Goal: Task Accomplishment & Management: Complete application form

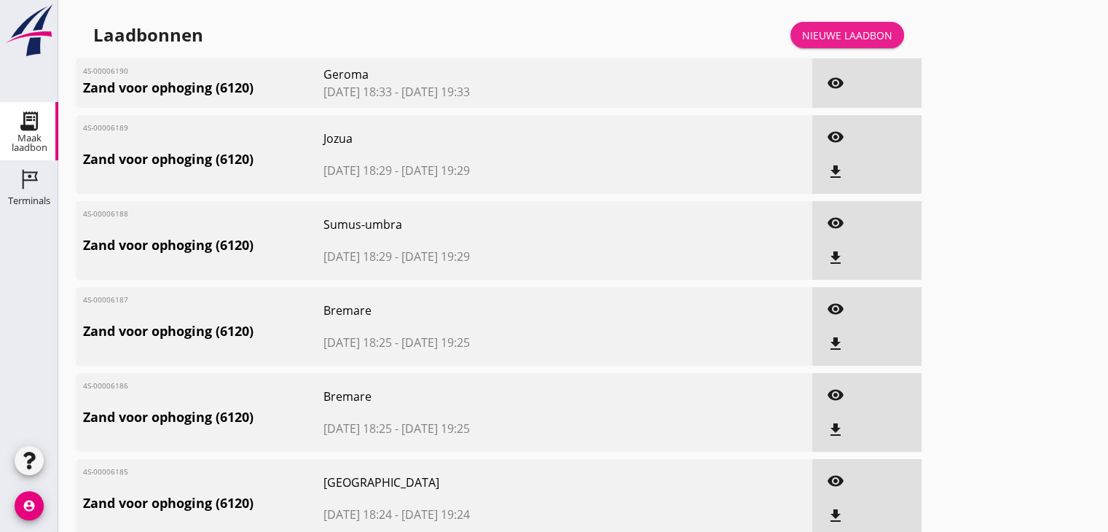
click at [859, 37] on div "Nieuwe laadbon" at bounding box center [847, 35] width 90 height 15
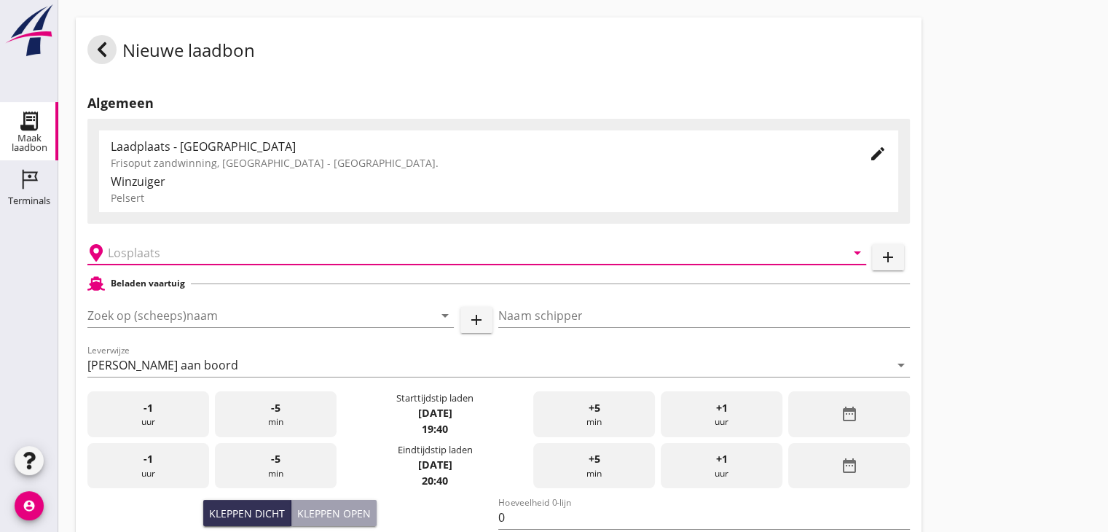
click at [479, 258] on input "text" at bounding box center [467, 252] width 718 height 23
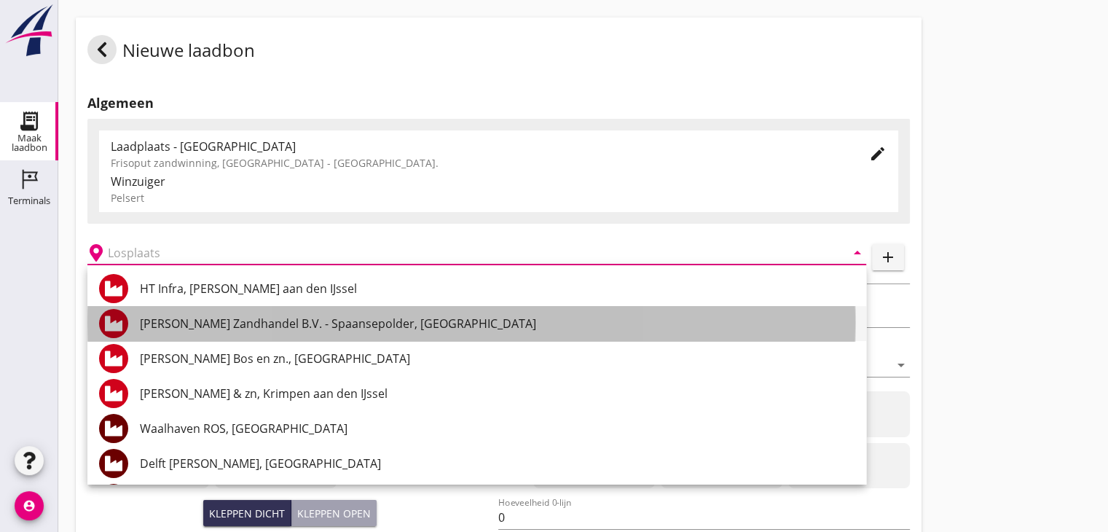
click at [412, 329] on div "[PERSON_NAME] Zandhandel B.V. - Spaansepolder, [GEOGRAPHIC_DATA]" at bounding box center [497, 323] width 715 height 17
type input "[PERSON_NAME] Zandhandel B.V. - Spaansepolder, [GEOGRAPHIC_DATA]"
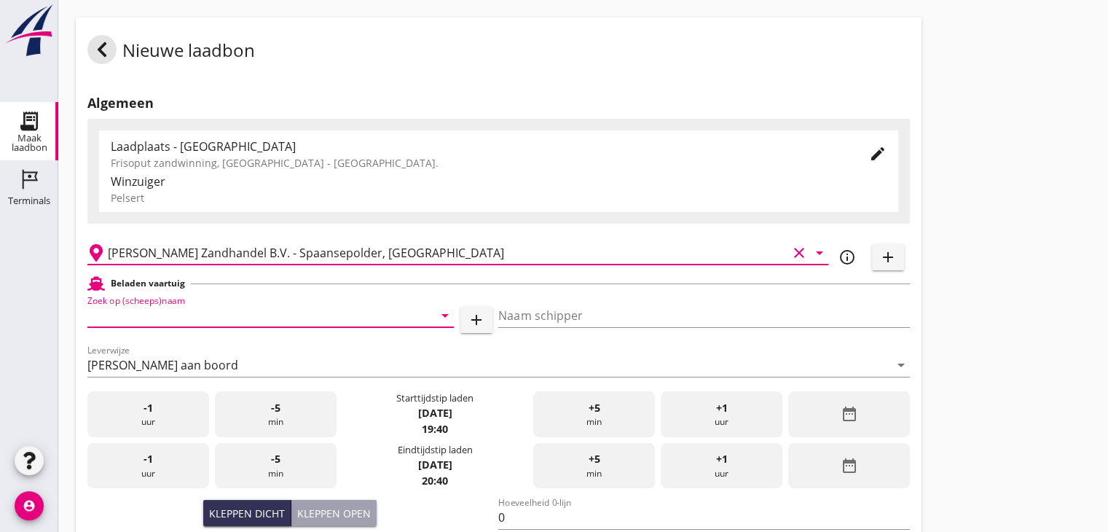
click at [317, 319] on input "Zoek op (scheeps)naam" at bounding box center [250, 315] width 326 height 23
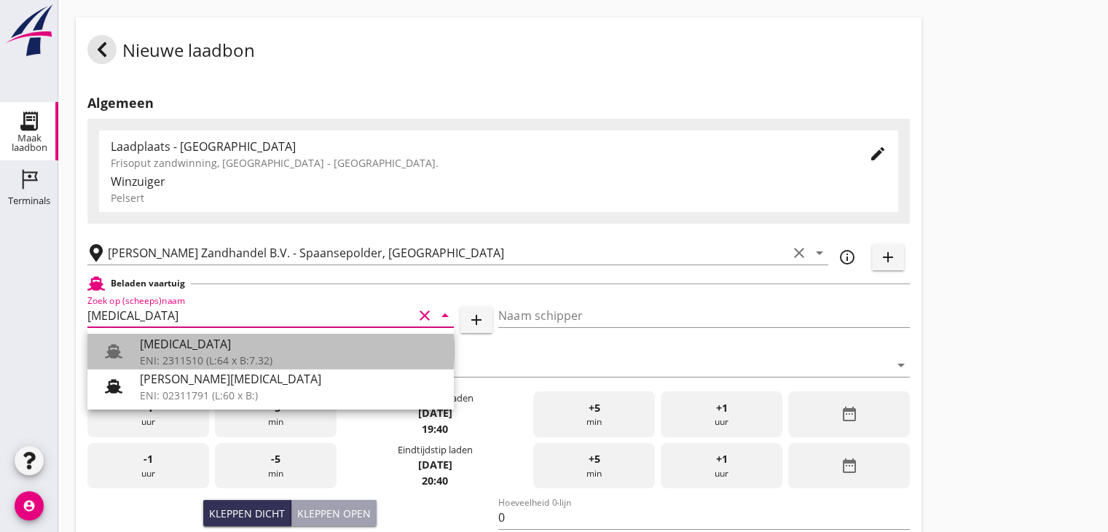
click at [337, 358] on div "ENI: 2311510 (L:64 x B:7.32)" at bounding box center [291, 360] width 302 height 15
type input "[MEDICAL_DATA]"
type input "[PERSON_NAME]"
type input "552"
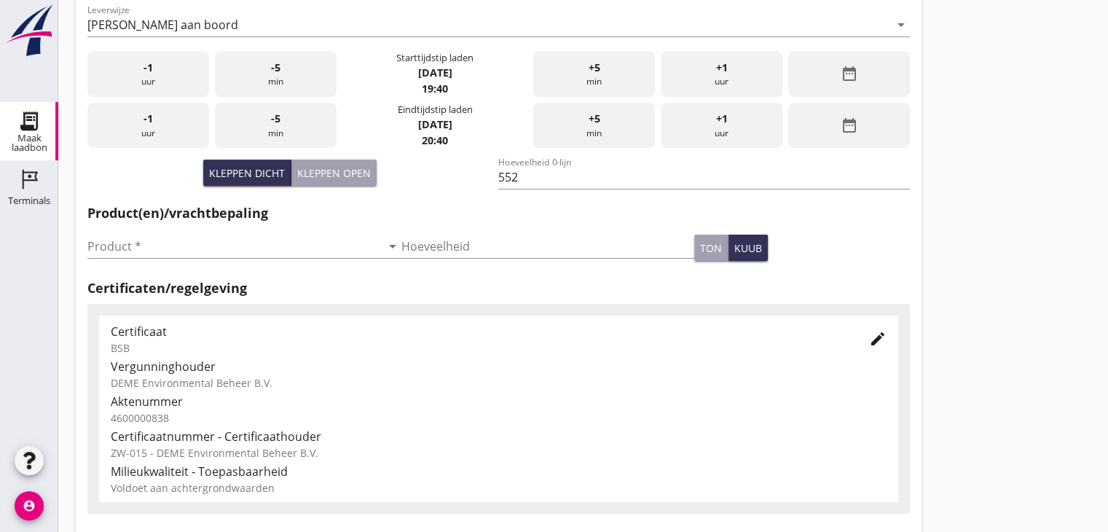
scroll to position [510, 0]
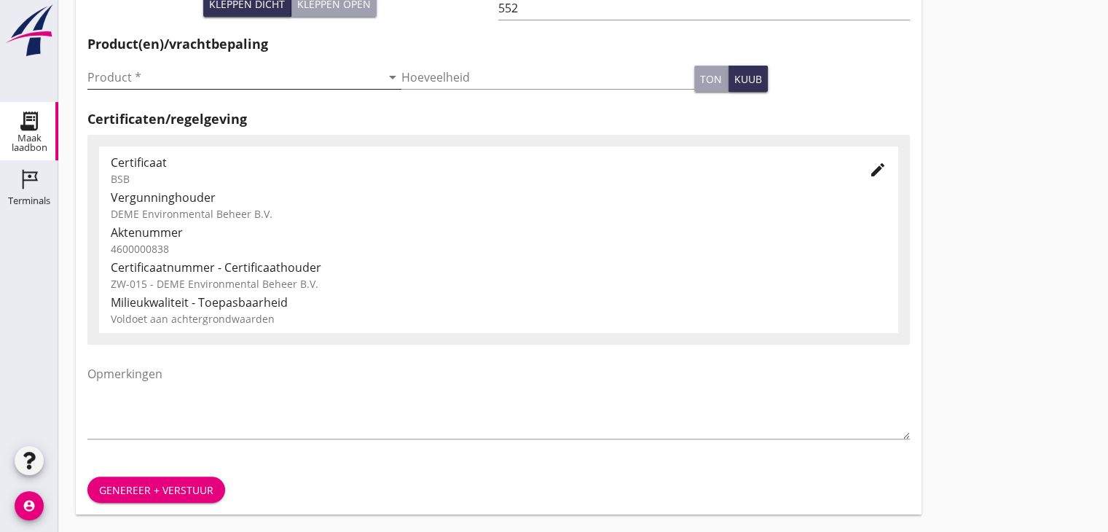
type input "[MEDICAL_DATA]"
click at [388, 82] on icon "arrow_drop_down" at bounding box center [392, 76] width 17 height 17
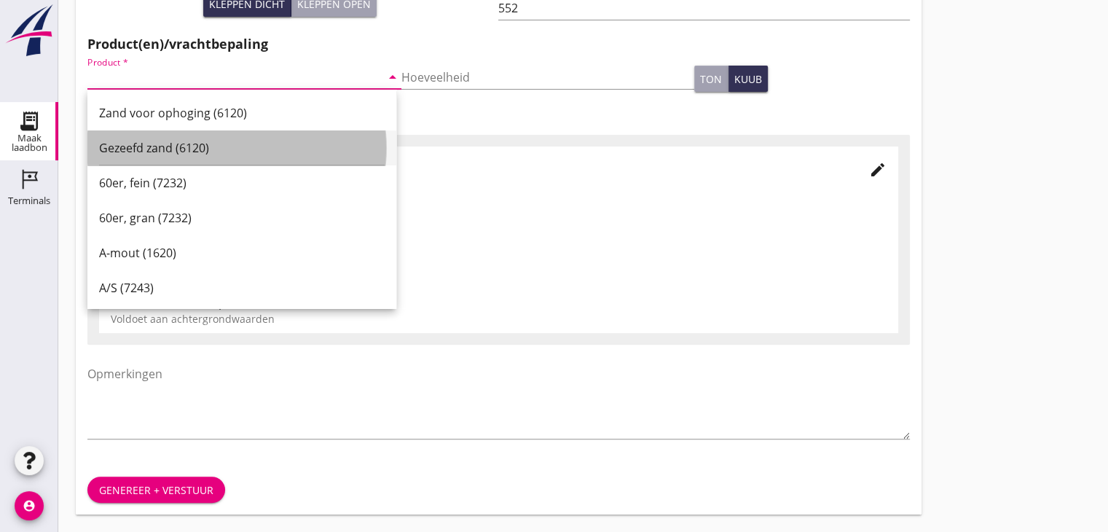
click at [350, 132] on div "Gezeefd zand (6120)" at bounding box center [242, 147] width 286 height 35
type input "Gezeefd zand (6120)"
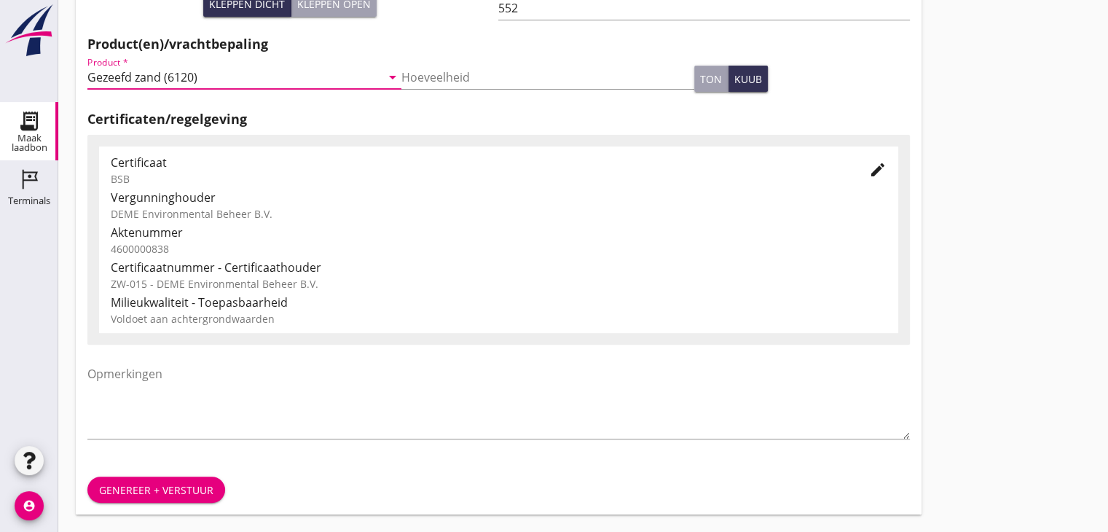
click at [178, 485] on div "Genereer + verstuur" at bounding box center [156, 489] width 114 height 15
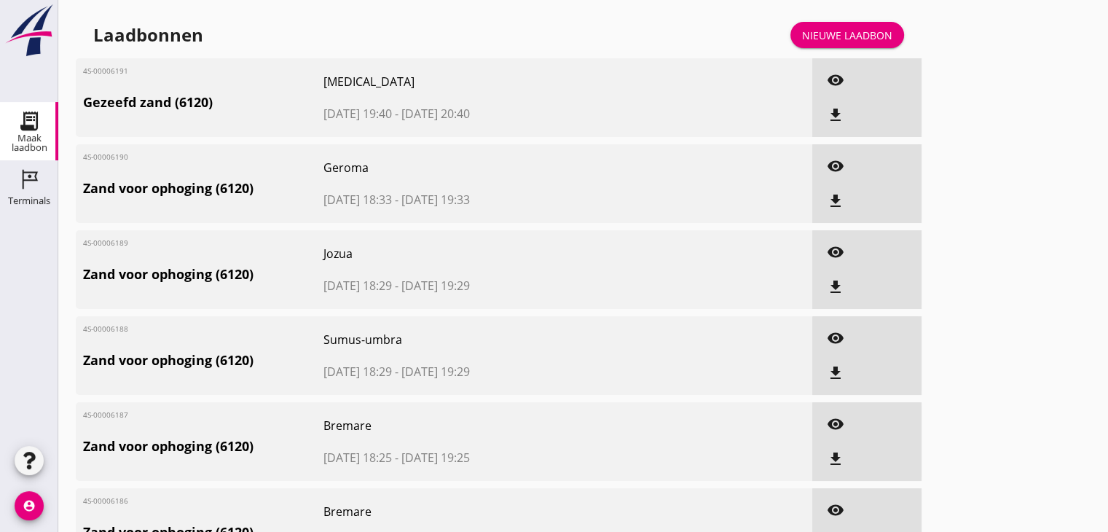
click at [847, 34] on div "Nieuwe laadbon" at bounding box center [847, 35] width 90 height 15
